Goal: Information Seeking & Learning: Learn about a topic

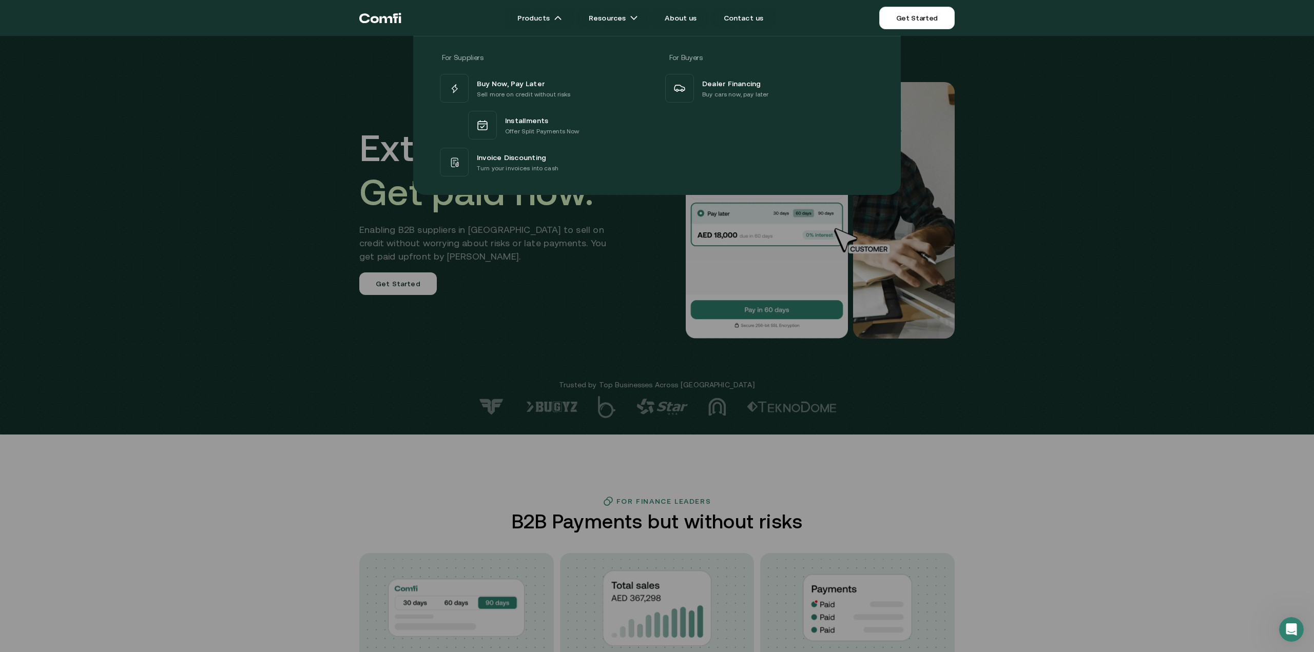
click at [1085, 493] on div at bounding box center [657, 362] width 1314 height 652
drag, startPoint x: 388, startPoint y: 451, endPoint x: 384, endPoint y: 447, distance: 5.9
click at [388, 452] on div at bounding box center [657, 362] width 1314 height 652
click at [546, 163] on div "Invoice Discounting" at bounding box center [518, 157] width 82 height 12
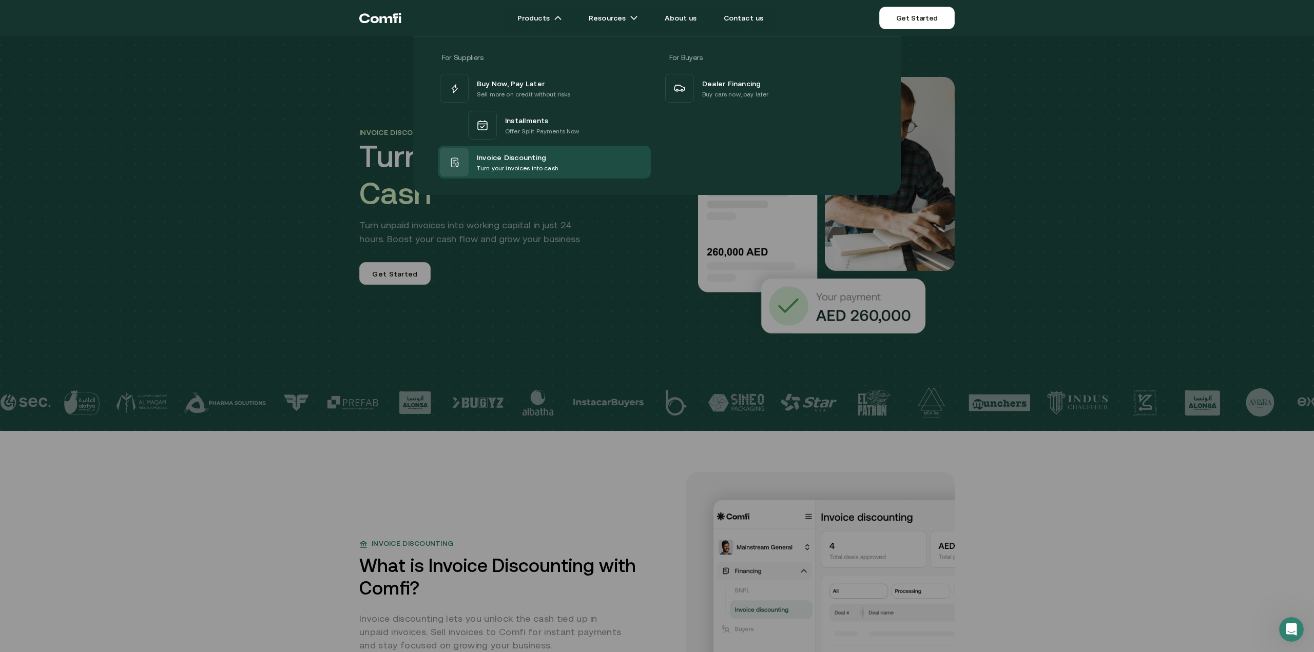
click at [1017, 334] on div at bounding box center [657, 362] width 1314 height 652
